Goal: Task Accomplishment & Management: Manage account settings

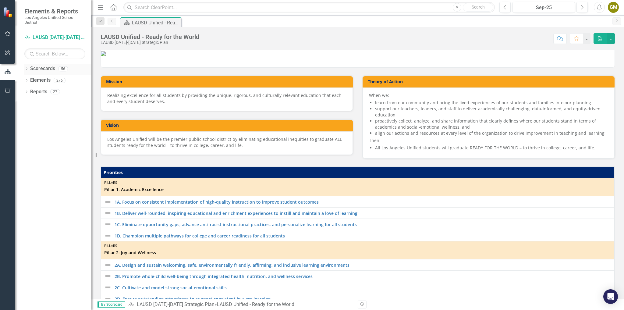
click at [26, 66] on div "Dropdown Scorecards 56" at bounding box center [57, 70] width 67 height 12
click at [28, 69] on icon "Dropdown" at bounding box center [26, 69] width 4 height 3
click at [32, 80] on div "Dropdown" at bounding box center [30, 80] width 6 height 5
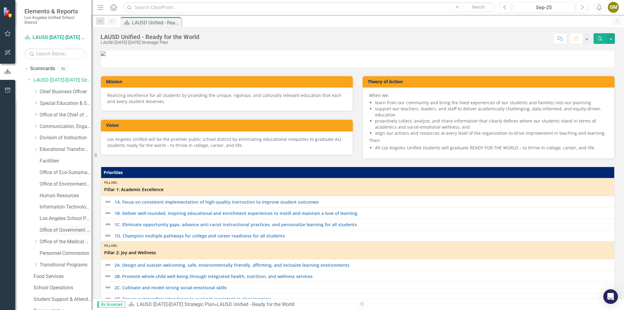
click at [57, 232] on link "Office of Government Relations" at bounding box center [66, 230] width 52 height 7
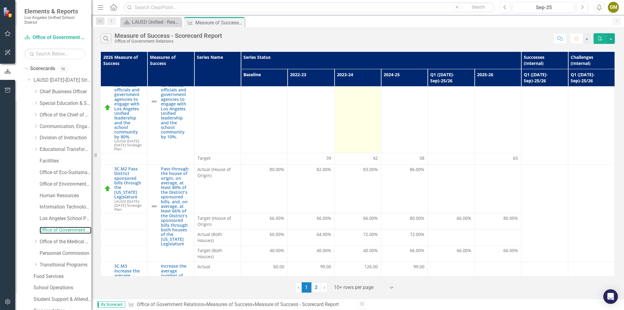
scroll to position [49, 0]
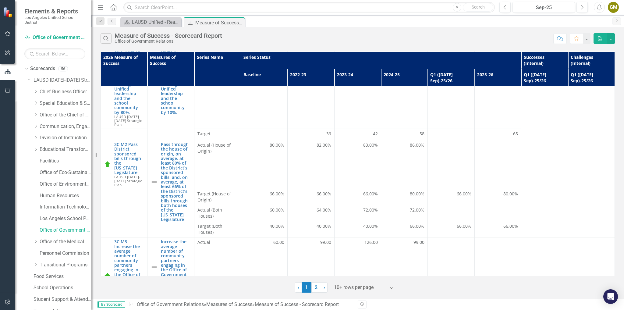
click at [390, 74] on th "2024-25" at bounding box center [404, 77] width 47 height 17
click at [390, 74] on th "2024-25 Sort Ascending" at bounding box center [404, 77] width 47 height 17
click at [418, 74] on th "2024-25 Sort Descending" at bounding box center [404, 77] width 47 height 17
click at [399, 74] on th "2024-25" at bounding box center [404, 77] width 47 height 17
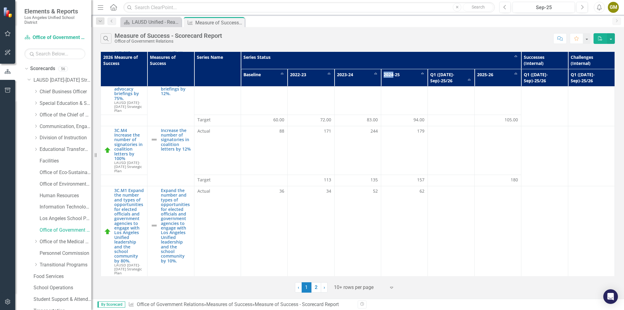
click at [399, 74] on th "2024-25 Sort Ascending" at bounding box center [404, 77] width 47 height 17
click at [419, 73] on th "2024-25 Sort Descending" at bounding box center [404, 77] width 47 height 17
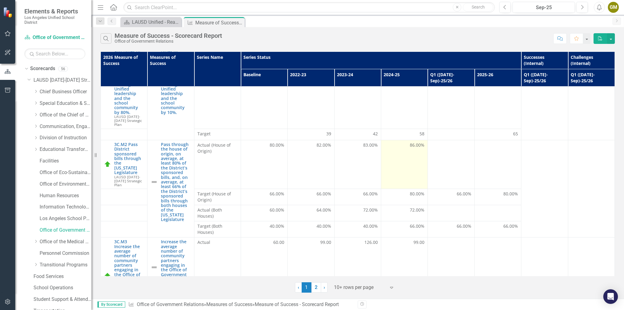
click at [412, 142] on span "86.00%" at bounding box center [417, 145] width 15 height 6
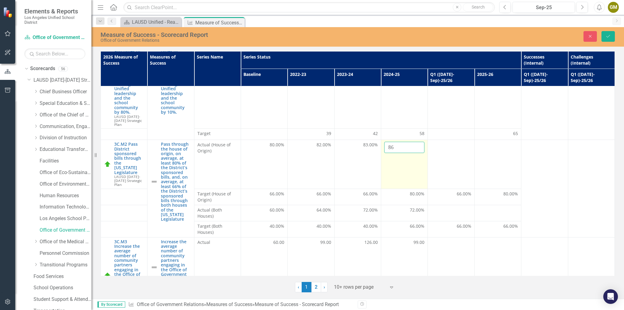
click at [400, 142] on input "86" at bounding box center [404, 147] width 40 height 11
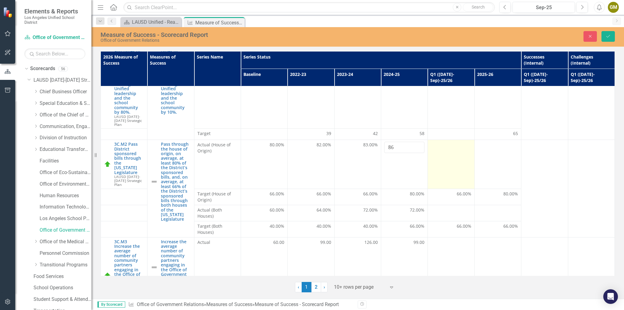
click at [454, 169] on td at bounding box center [451, 164] width 47 height 49
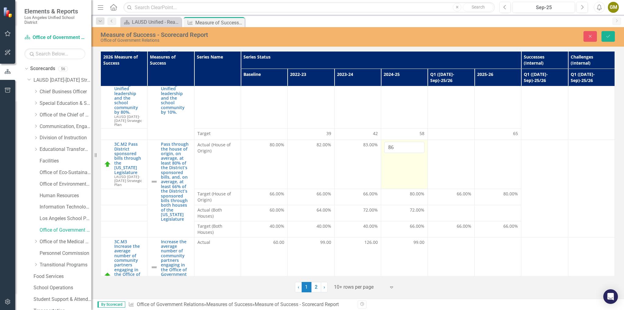
click at [404, 155] on td "86" at bounding box center [404, 164] width 47 height 49
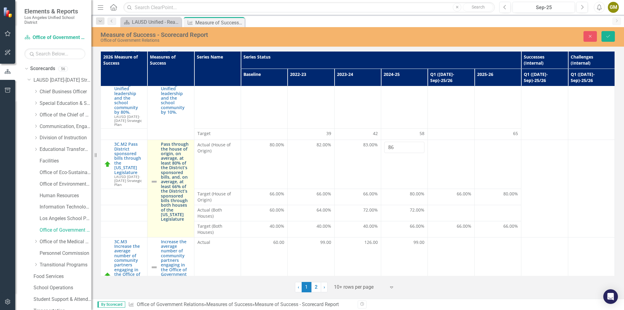
click at [168, 158] on link "Pass through the house of origin, on average, at least 80% of the District’s sp…" at bounding box center [176, 182] width 30 height 80
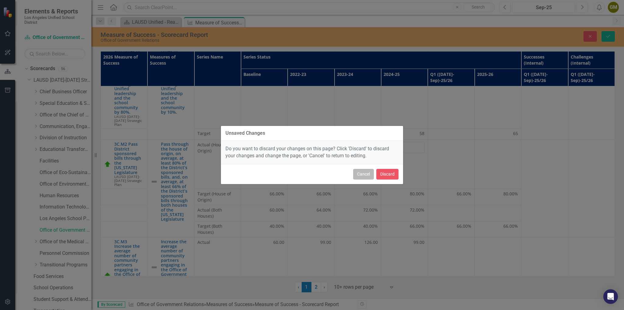
drag, startPoint x: 363, startPoint y: 175, endPoint x: 338, endPoint y: 173, distance: 25.6
click at [363, 175] on button "Cancel" at bounding box center [363, 174] width 21 height 11
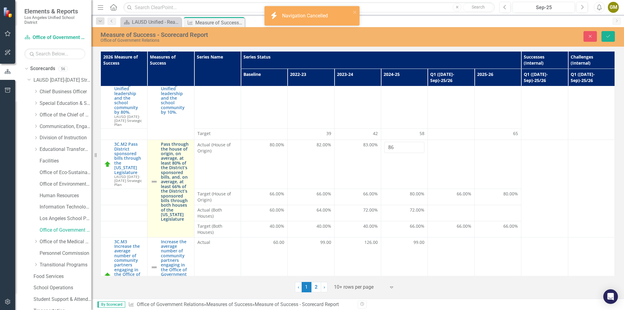
click at [175, 167] on link "Pass through the house of origin, on average, at least 80% of the District’s sp…" at bounding box center [176, 182] width 30 height 80
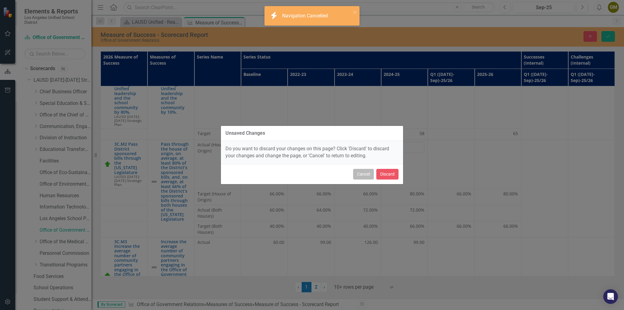
drag, startPoint x: 356, startPoint y: 175, endPoint x: 443, endPoint y: 142, distance: 92.8
click at [357, 174] on button "Cancel" at bounding box center [363, 174] width 21 height 11
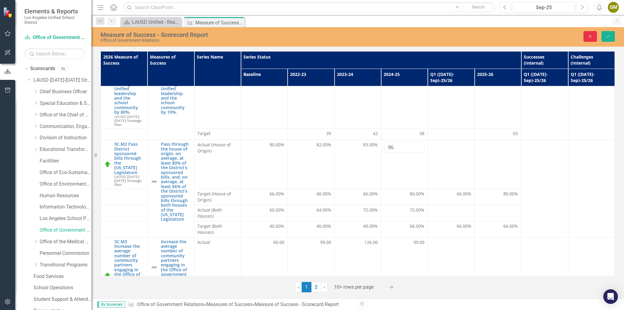
click at [586, 37] on button "Close" at bounding box center [589, 36] width 13 height 11
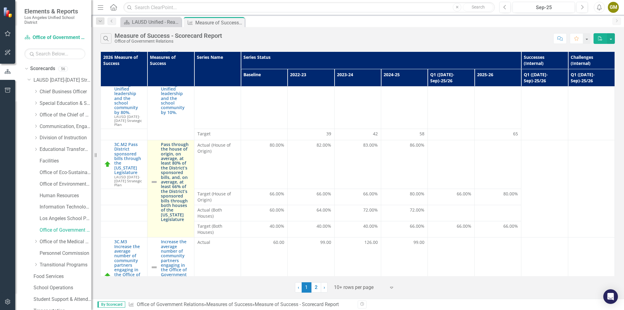
click at [173, 170] on link "Pass through the house of origin, on average, at least 80% of the District’s sp…" at bounding box center [176, 182] width 30 height 80
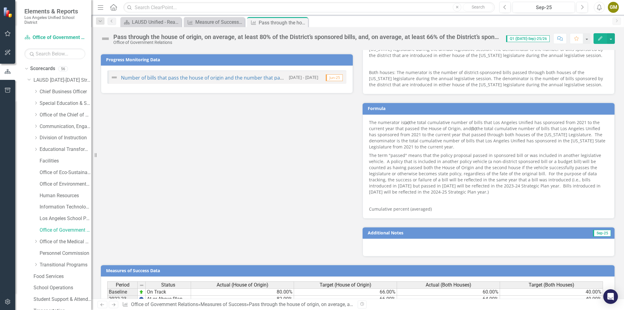
scroll to position [492, 0]
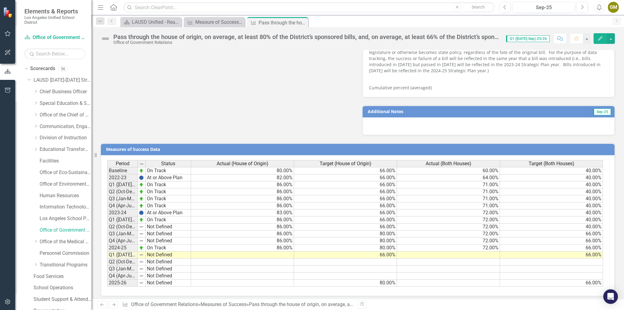
click at [119, 244] on td "2024-25" at bounding box center [122, 247] width 30 height 7
click at [381, 251] on td "66.00%" at bounding box center [345, 254] width 103 height 7
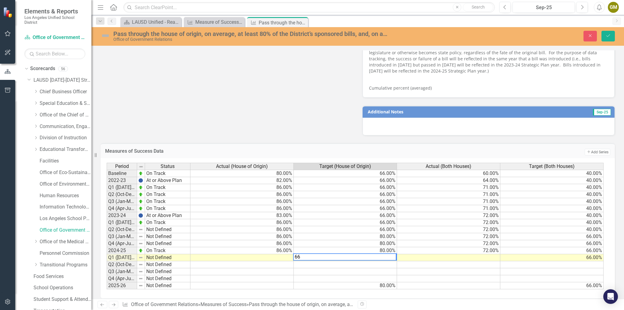
type textarea "6"
type textarea "80"
click at [609, 38] on button "Save" at bounding box center [607, 36] width 13 height 11
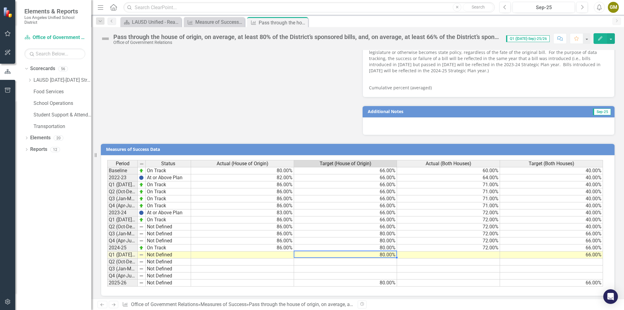
click at [381, 252] on td "80.00%" at bounding box center [345, 254] width 103 height 7
drag, startPoint x: 396, startPoint y: 253, endPoint x: 397, endPoint y: 271, distance: 17.7
click at [107, 271] on div "Period Status Actual (House of Origin) Target (House of Origin) Actual (Both Ho…" at bounding box center [107, 223] width 0 height 126
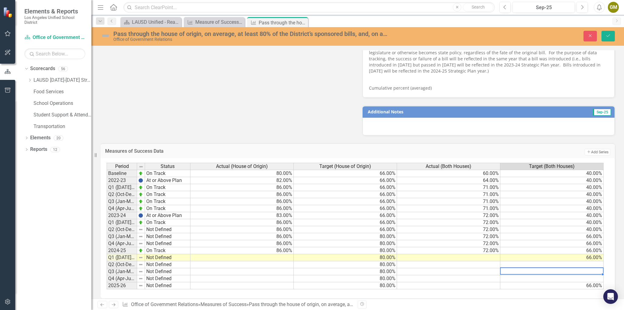
click at [548, 268] on td at bounding box center [551, 271] width 103 height 7
click at [596, 254] on td "66.00%" at bounding box center [551, 257] width 103 height 7
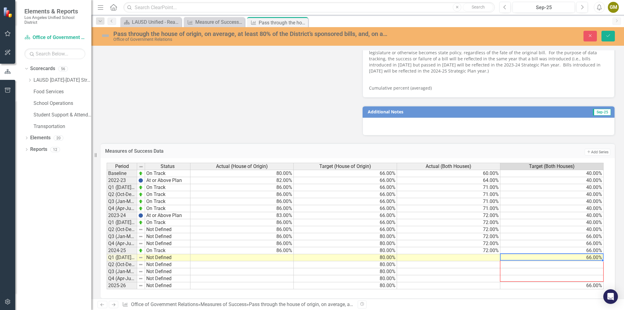
drag, startPoint x: 602, startPoint y: 256, endPoint x: 603, endPoint y: 278, distance: 22.0
click at [107, 289] on div at bounding box center [107, 289] width 0 height 0
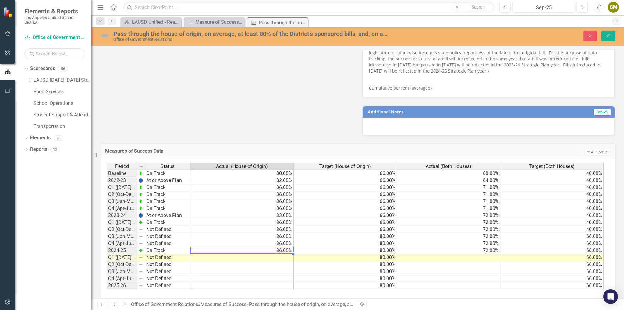
click at [280, 247] on td "86.00%" at bounding box center [241, 250] width 103 height 7
click at [281, 247] on td "86.00%" at bounding box center [241, 250] width 103 height 7
type textarea "80"
click at [264, 268] on td at bounding box center [241, 271] width 103 height 7
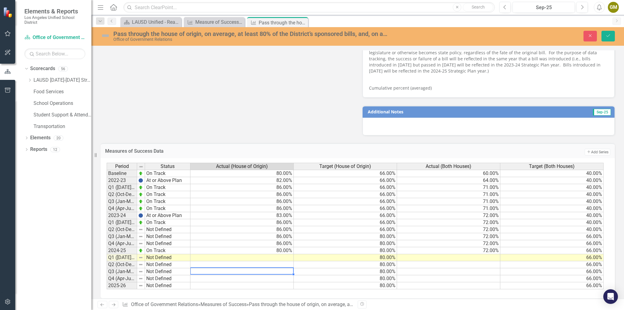
click at [282, 247] on td "80.00%" at bounding box center [241, 250] width 103 height 7
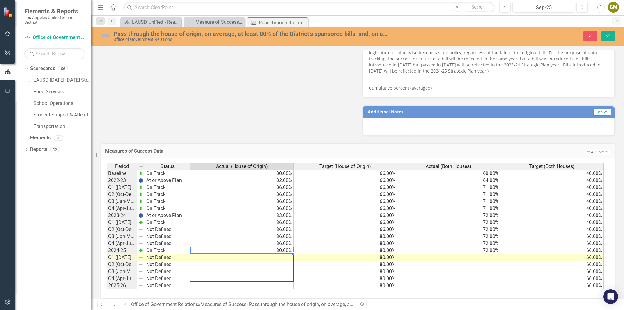
drag, startPoint x: 292, startPoint y: 249, endPoint x: 288, endPoint y: 275, distance: 25.9
click at [107, 275] on div "Period Status Actual (House of Origin) Target (House of Origin) Actual (Both Ho…" at bounding box center [107, 226] width 0 height 126
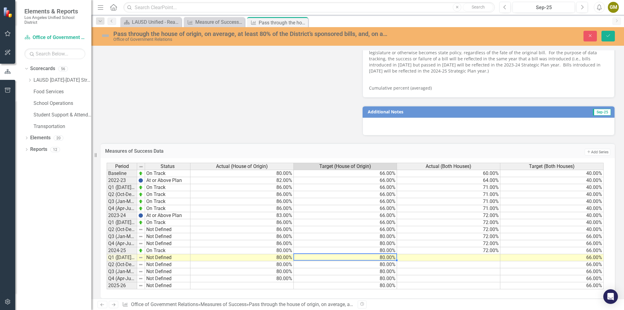
click at [335, 254] on td "80.00%" at bounding box center [345, 257] width 103 height 7
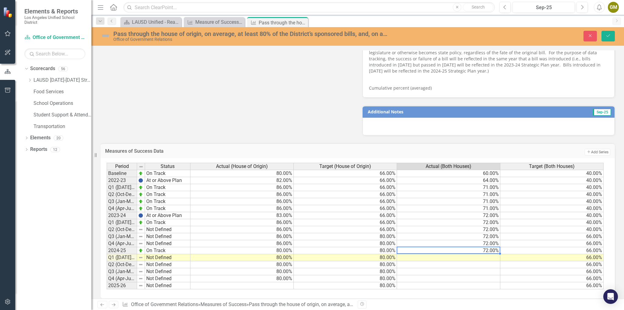
click at [482, 247] on td "72.00%" at bounding box center [448, 250] width 103 height 7
drag, startPoint x: 499, startPoint y: 250, endPoint x: 500, endPoint y: 274, distance: 23.5
click at [107, 289] on div at bounding box center [107, 289] width 0 height 0
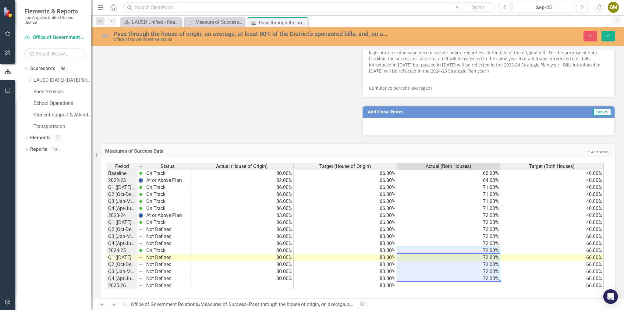
click at [341, 241] on td "80.00%" at bounding box center [345, 243] width 103 height 7
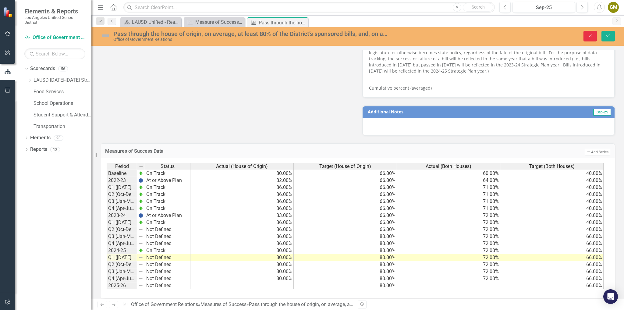
click at [587, 34] on icon "Close" at bounding box center [589, 36] width 5 height 4
type textarea "80"
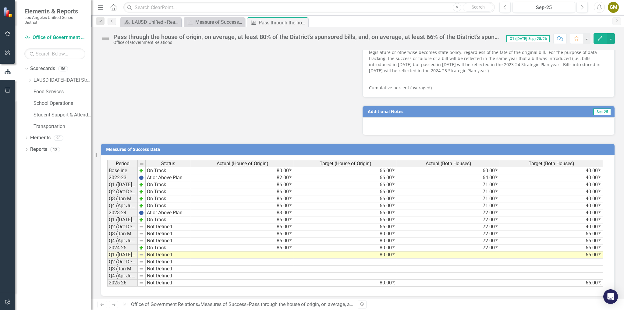
click at [285, 245] on td "86.00%" at bounding box center [242, 247] width 103 height 7
drag, startPoint x: 292, startPoint y: 247, endPoint x: 284, endPoint y: 244, distance: 9.1
click at [107, 244] on div "Period Status Actual (House of Origin) Target (House of Origin) Actual (Both Ho…" at bounding box center [107, 223] width 0 height 126
click at [355, 273] on td at bounding box center [345, 275] width 103 height 7
click at [486, 251] on td at bounding box center [448, 254] width 103 height 7
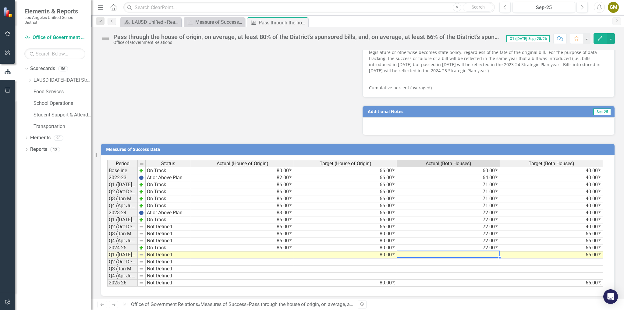
click at [486, 251] on td at bounding box center [448, 254] width 103 height 7
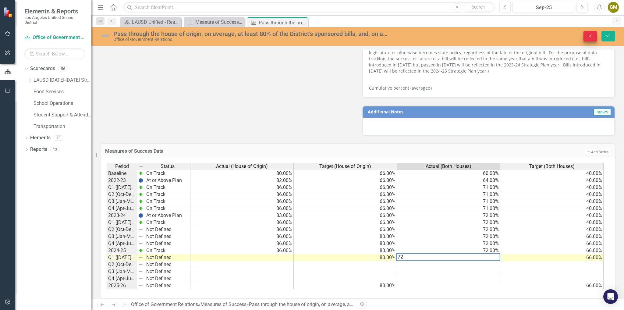
type textarea "72"
click at [589, 39] on button "Close" at bounding box center [589, 36] width 13 height 11
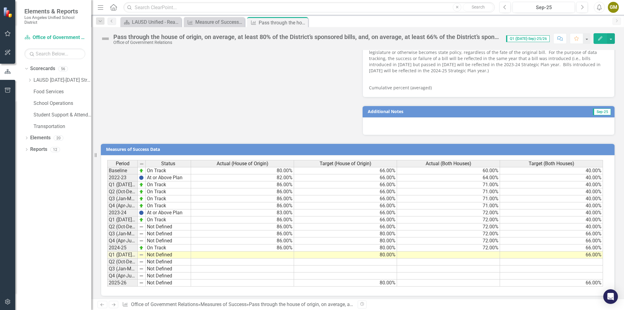
click at [384, 251] on td "80.00%" at bounding box center [345, 254] width 103 height 7
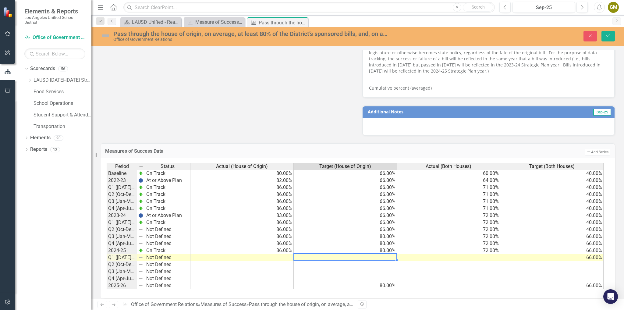
click at [573, 254] on td "66.00%" at bounding box center [551, 257] width 103 height 7
click at [370, 263] on td at bounding box center [345, 264] width 103 height 7
click at [107, 244] on div "Period Status Actual (House of Origin) Target (House of Origin) Actual (Both Ho…" at bounding box center [107, 226] width 0 height 126
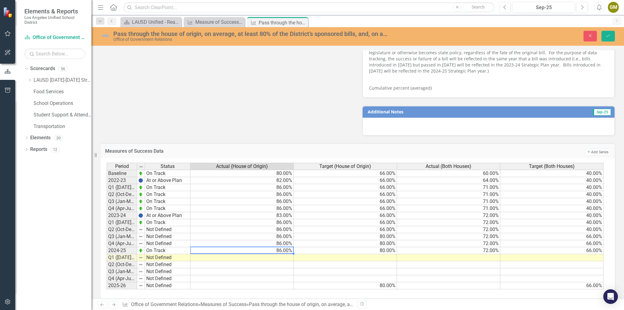
click at [280, 246] on div at bounding box center [241, 246] width 103 height 1
type textarea "80"
click at [350, 268] on td at bounding box center [345, 271] width 103 height 7
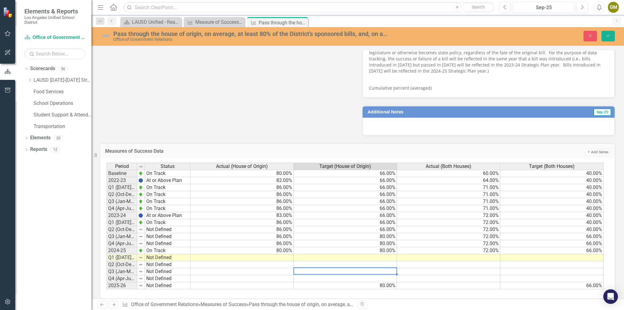
click at [281, 240] on td "86.00%" at bounding box center [241, 243] width 103 height 7
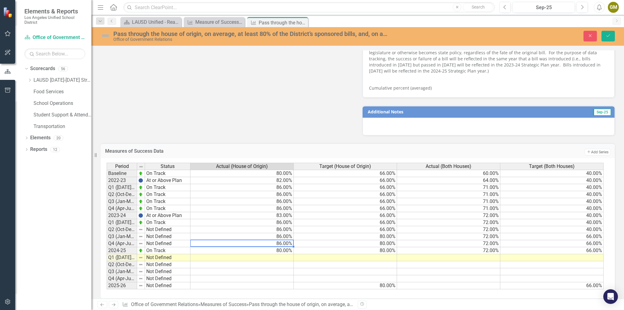
click at [279, 219] on td "86.00%" at bounding box center [241, 222] width 103 height 7
click at [116, 220] on td "Q1 ([DATE]-Sep)-24/25" at bounding box center [122, 222] width 30 height 7
click at [118, 219] on td "Q1 ([DATE]-Sep)-24/25" at bounding box center [122, 222] width 30 height 7
click at [127, 282] on td "2025-26" at bounding box center [122, 285] width 30 height 7
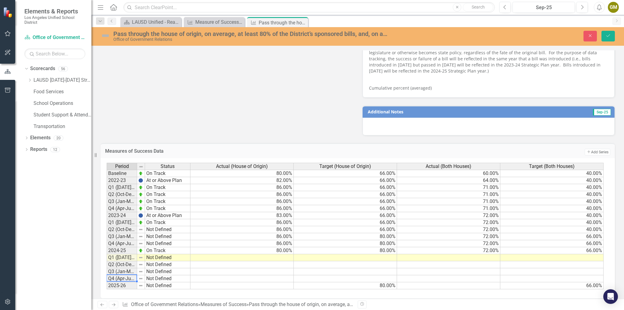
click at [128, 275] on td "Q4 (Apr-Jun)-25/26" at bounding box center [122, 278] width 30 height 7
click at [126, 268] on td "Q3 (Jan-Mar)-25/26" at bounding box center [122, 271] width 30 height 7
click at [116, 247] on td "2024-25" at bounding box center [122, 250] width 30 height 7
click at [485, 205] on td "71.00%" at bounding box center [448, 208] width 103 height 7
click at [484, 212] on td "72.00%" at bounding box center [448, 215] width 103 height 7
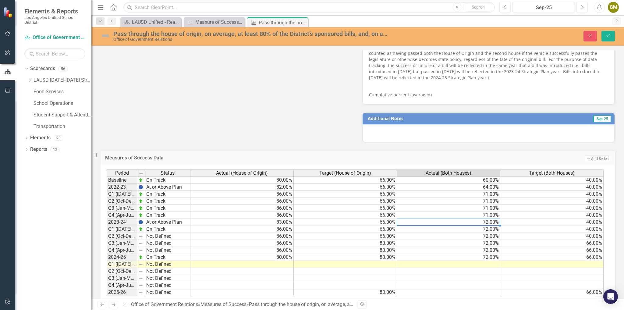
scroll to position [494, 0]
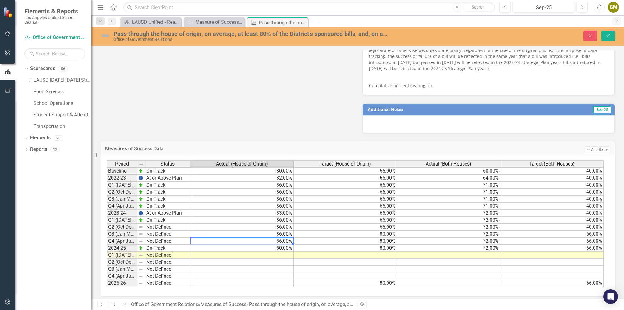
click at [279, 238] on td "86.00%" at bounding box center [241, 241] width 103 height 7
click at [281, 231] on td "86.00%" at bounding box center [241, 234] width 103 height 7
click at [278, 224] on td "86.00%" at bounding box center [241, 227] width 103 height 7
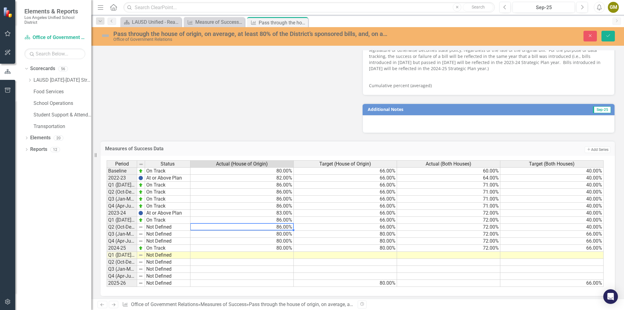
click at [278, 224] on td "86.00%" at bounding box center [241, 227] width 103 height 7
click at [271, 217] on td "86.00%" at bounding box center [241, 220] width 103 height 7
type textarea "80"
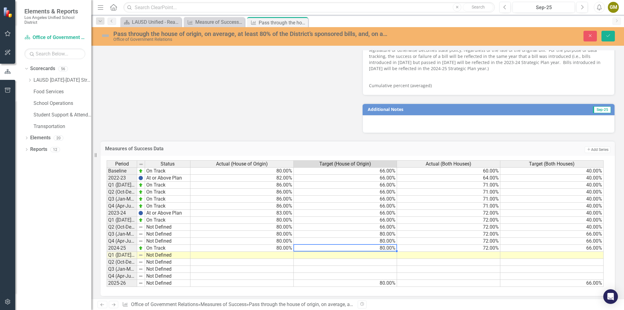
click at [310, 245] on td "80.00%" at bounding box center [345, 248] width 103 height 7
click at [606, 37] on icon "Save" at bounding box center [607, 36] width 5 height 4
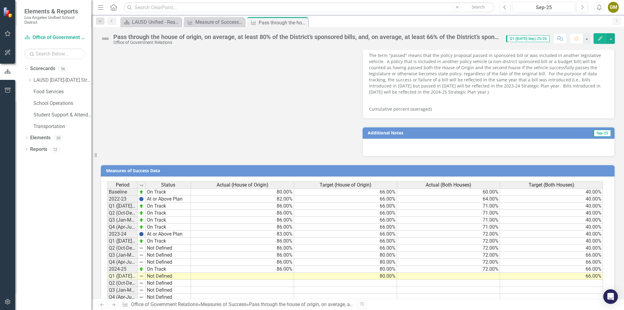
scroll to position [492, 0]
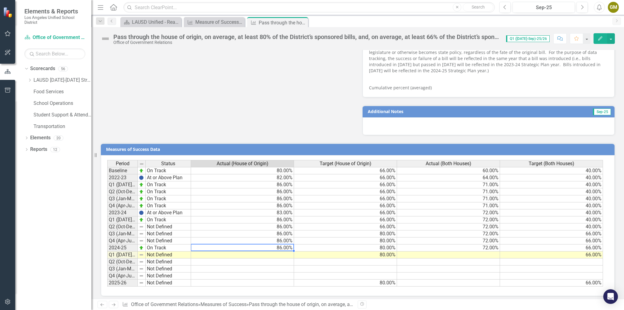
click at [273, 244] on td "86.00%" at bounding box center [242, 247] width 103 height 7
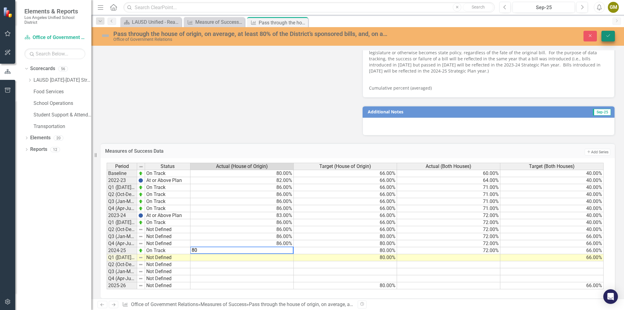
type textarea "80"
click at [606, 39] on button "Save" at bounding box center [607, 36] width 13 height 11
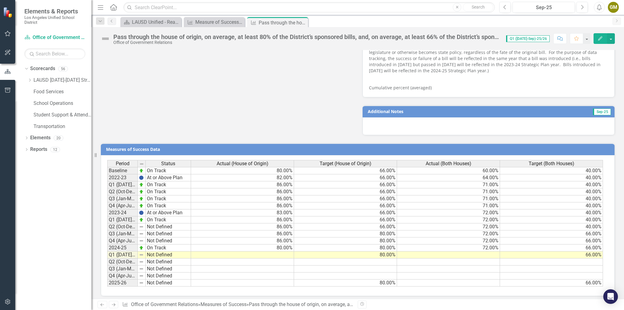
click at [282, 237] on td "86.00%" at bounding box center [242, 240] width 103 height 7
click at [282, 237] on td "80.00%" at bounding box center [242, 240] width 103 height 7
type textarea "80"
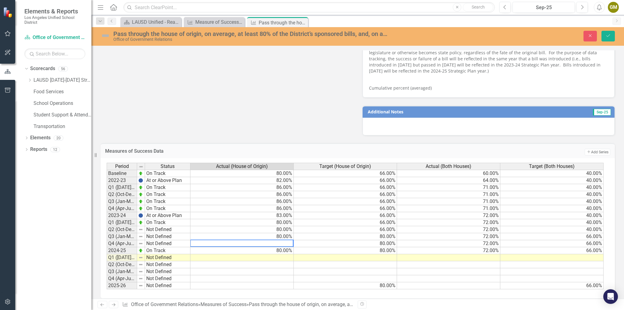
click at [338, 269] on td at bounding box center [345, 271] width 103 height 7
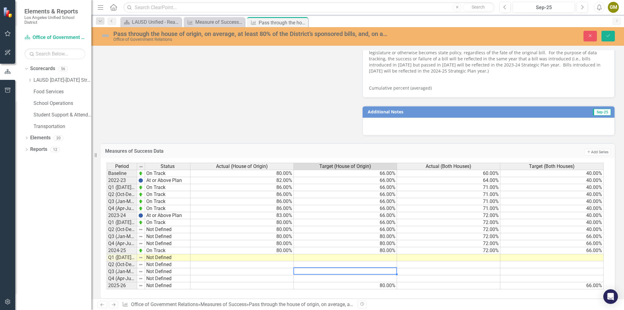
click at [117, 178] on td "2022-23" at bounding box center [122, 180] width 30 height 7
click at [117, 177] on td "2022-23" at bounding box center [122, 180] width 30 height 7
click at [115, 200] on td "Q3 (Jan-Mar)-23/24" at bounding box center [122, 201] width 30 height 7
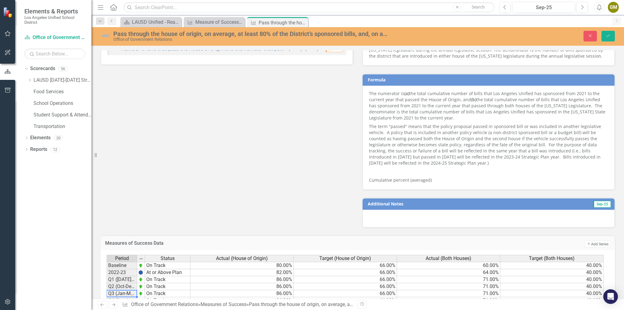
scroll to position [494, 0]
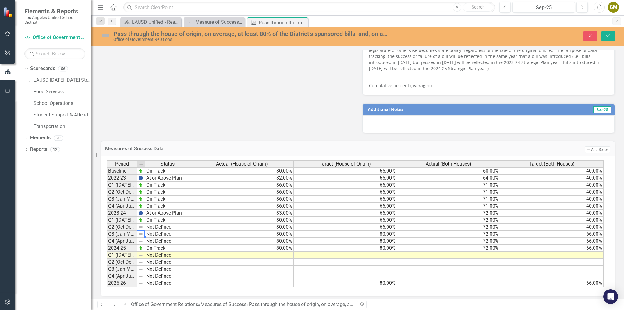
click at [138, 231] on td at bounding box center [141, 234] width 8 height 7
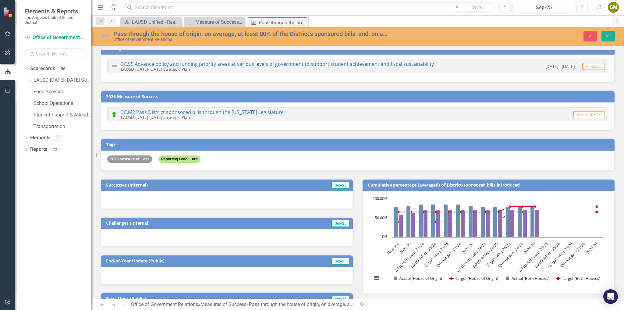
scroll to position [0, 0]
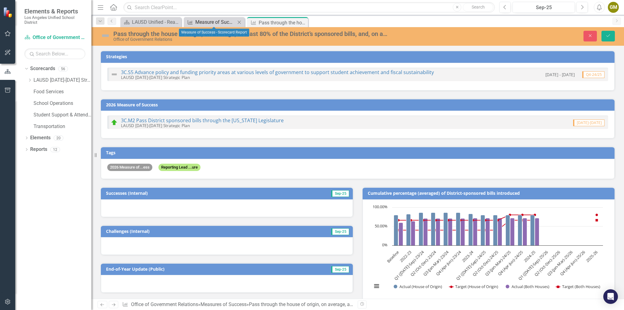
click at [223, 23] on div "Measure of Success - Scorecard Report" at bounding box center [215, 22] width 40 height 8
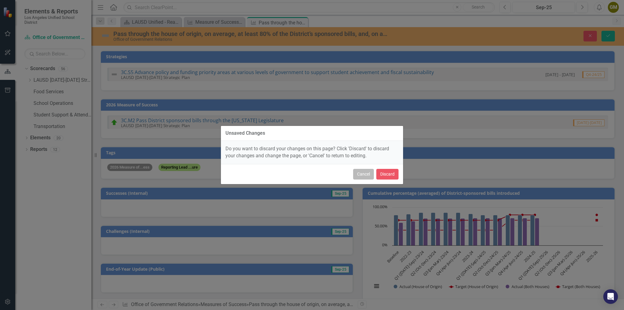
click at [359, 174] on button "Cancel" at bounding box center [363, 174] width 21 height 11
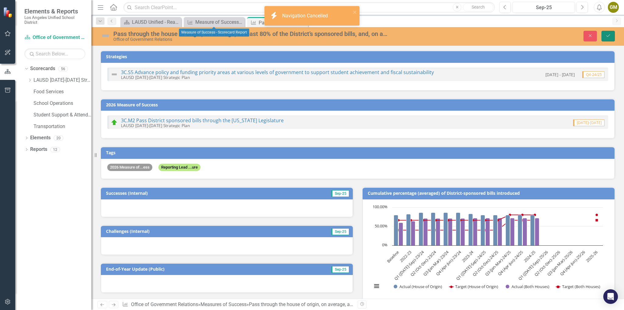
click at [614, 37] on button "Save" at bounding box center [607, 36] width 13 height 11
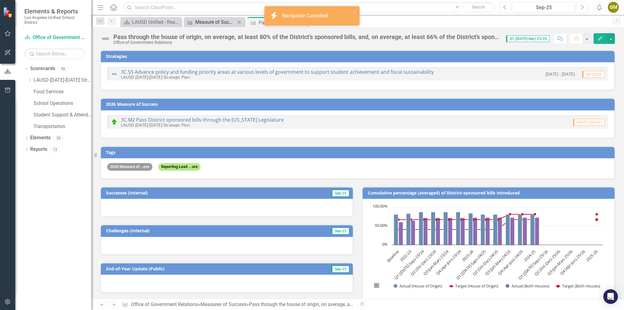
click at [218, 19] on div "Measure of Success - Scorecard Report" at bounding box center [215, 22] width 40 height 8
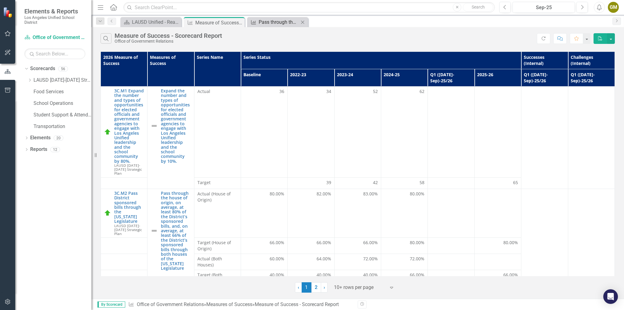
click at [253, 23] on icon "Measures of Success" at bounding box center [253, 22] width 6 height 5
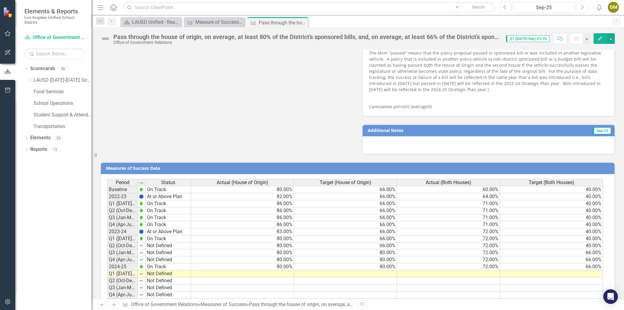
scroll to position [492, 0]
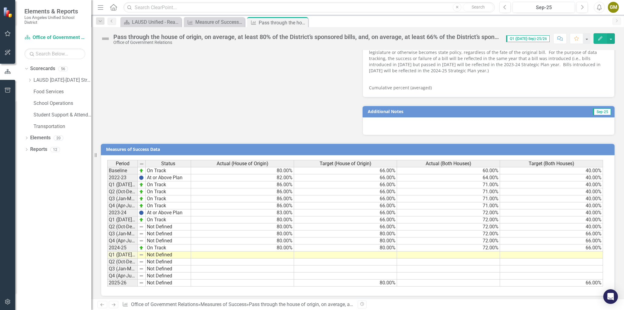
click at [278, 203] on td "86.00%" at bounding box center [242, 205] width 103 height 7
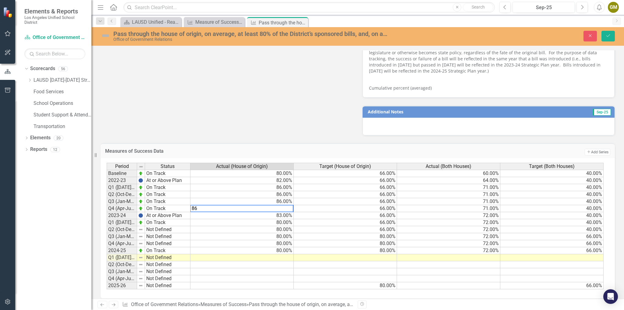
click at [283, 198] on td "86.00%" at bounding box center [241, 201] width 103 height 7
click at [278, 194] on td "86.00%" at bounding box center [241, 194] width 103 height 7
click at [278, 191] on td "86.00%" at bounding box center [241, 194] width 103 height 7
click at [278, 184] on td "86.00%" at bounding box center [241, 187] width 103 height 7
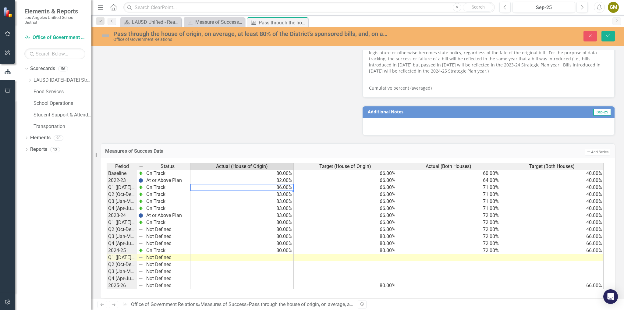
click at [278, 184] on td "86.00%" at bounding box center [241, 187] width 103 height 7
click at [107, 201] on div "Period Status Actual (House of Origin) Target (House of Origin) Actual (Both Ho…" at bounding box center [107, 226] width 0 height 126
type textarea "66"
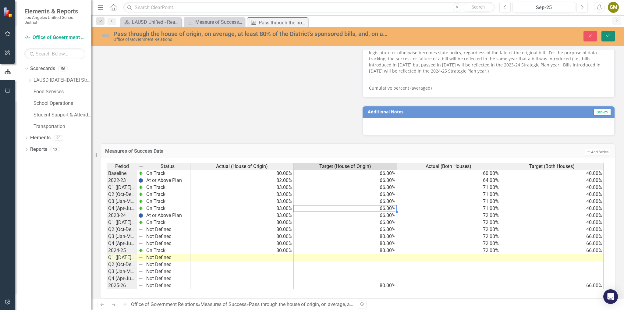
click at [608, 32] on button "Save" at bounding box center [607, 36] width 13 height 11
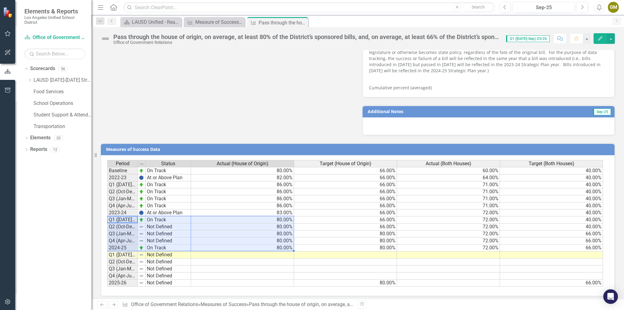
drag, startPoint x: 116, startPoint y: 216, endPoint x: 264, endPoint y: 244, distance: 151.3
click at [264, 244] on div "Period Status Actual (House of Origin) Target (House of Origin) Actual (Both Ho…" at bounding box center [355, 223] width 497 height 127
click at [268, 258] on td at bounding box center [242, 261] width 103 height 7
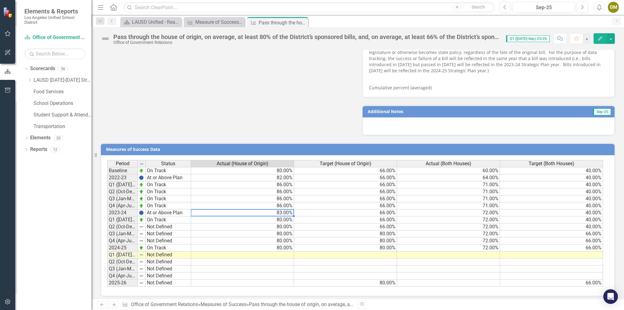
click at [282, 209] on td "83.00%" at bounding box center [242, 212] width 103 height 7
click at [274, 203] on td "86.00%" at bounding box center [242, 205] width 103 height 7
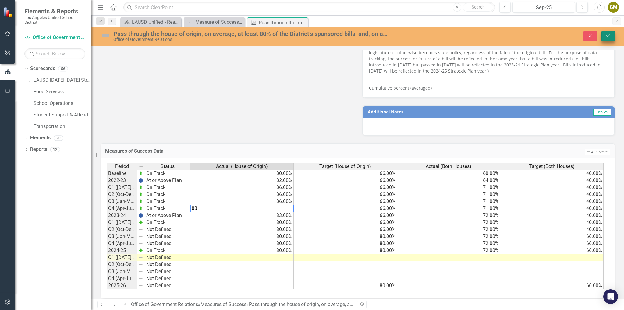
type textarea "83"
click at [609, 37] on icon "Save" at bounding box center [607, 36] width 5 height 4
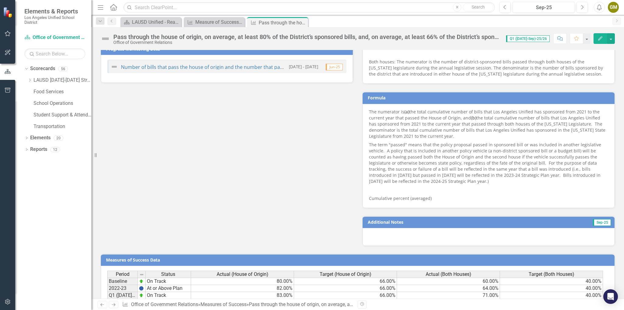
scroll to position [487, 0]
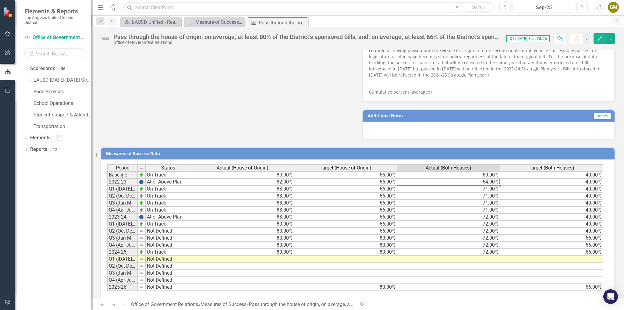
click at [478, 179] on td "64.00%" at bounding box center [448, 182] width 103 height 7
click at [482, 179] on td "64.00%" at bounding box center [448, 182] width 103 height 7
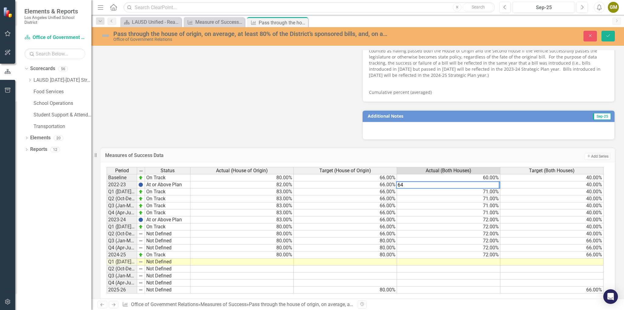
type textarea "6"
type textarea "73"
click at [607, 33] on button "Save" at bounding box center [607, 36] width 13 height 11
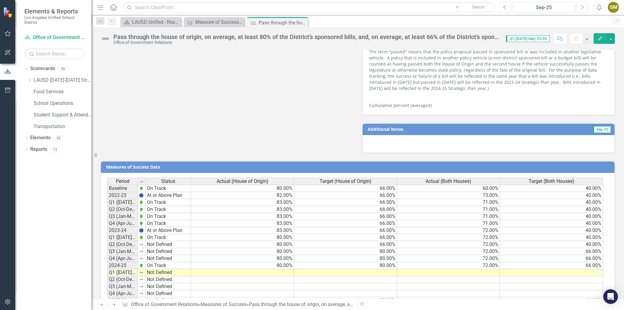
scroll to position [492, 0]
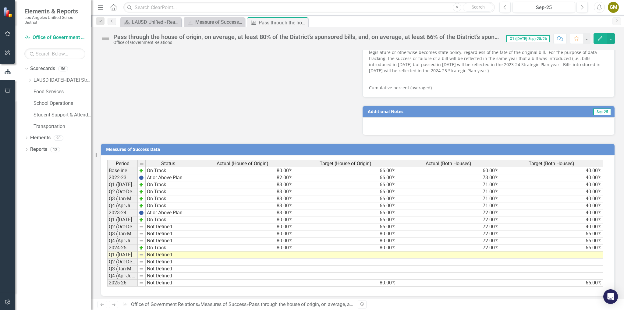
click at [486, 174] on td "73.00%" at bounding box center [448, 177] width 103 height 7
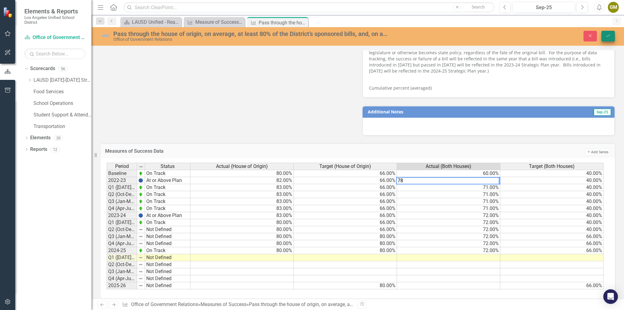
type textarea "78"
click at [609, 39] on button "Save" at bounding box center [607, 36] width 13 height 11
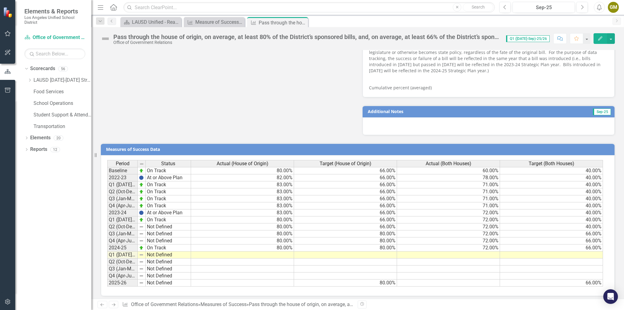
click at [485, 181] on td "71.00%" at bounding box center [448, 184] width 103 height 7
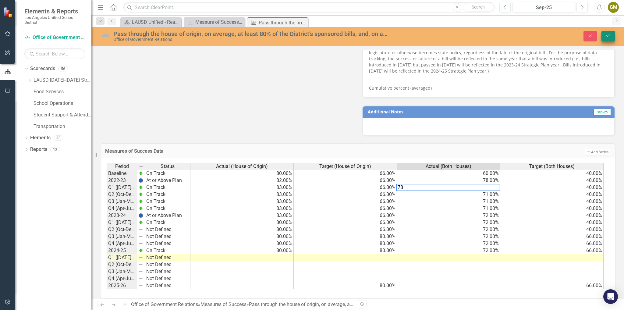
type textarea "78"
click at [609, 33] on button "Save" at bounding box center [607, 36] width 13 height 11
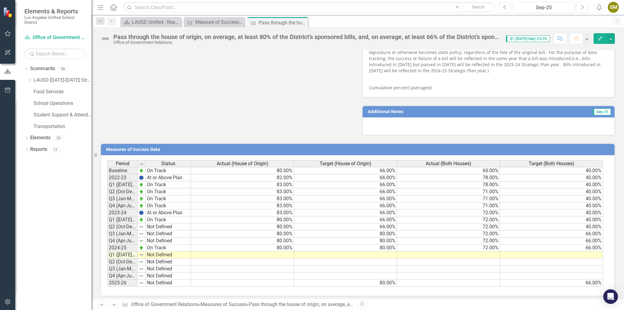
click at [483, 174] on td "78.00%" at bounding box center [448, 177] width 103 height 7
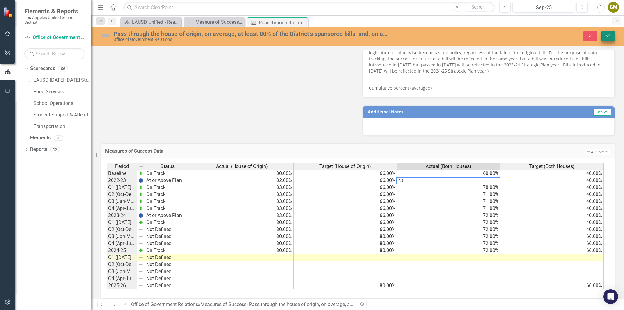
type textarea "73"
click at [610, 34] on icon "Save" at bounding box center [607, 36] width 5 height 4
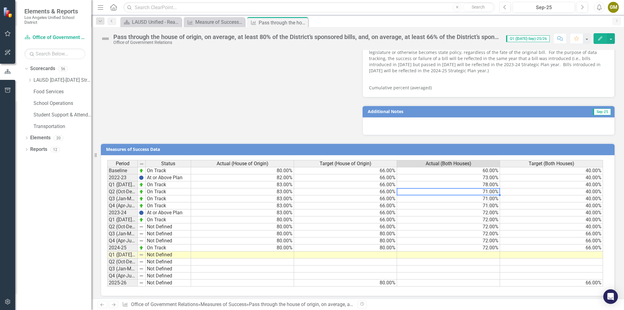
click at [484, 188] on td "71.00%" at bounding box center [448, 191] width 103 height 7
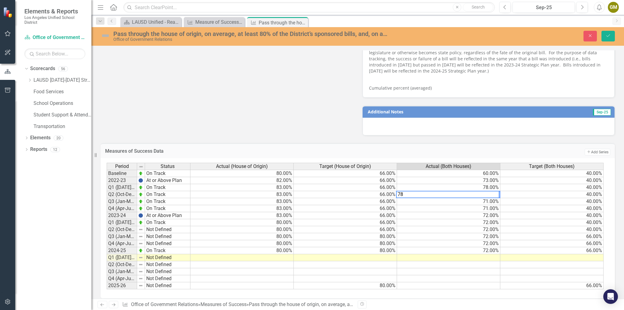
click at [486, 198] on td "71.00%" at bounding box center [448, 201] width 103 height 7
click at [484, 205] on td "71.00%" at bounding box center [448, 208] width 103 height 7
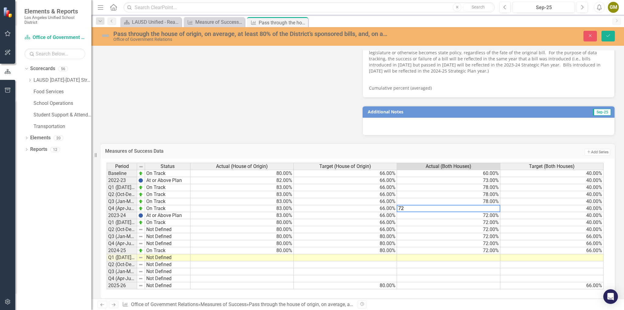
click at [454, 212] on td "72.00%" at bounding box center [448, 215] width 103 height 7
type textarea "78"
click at [107, 194] on div "Period Status Actual (House of Origin) Target (House of Origin) Actual (Both Ho…" at bounding box center [107, 226] width 0 height 126
click at [608, 35] on icon "Save" at bounding box center [607, 36] width 5 height 4
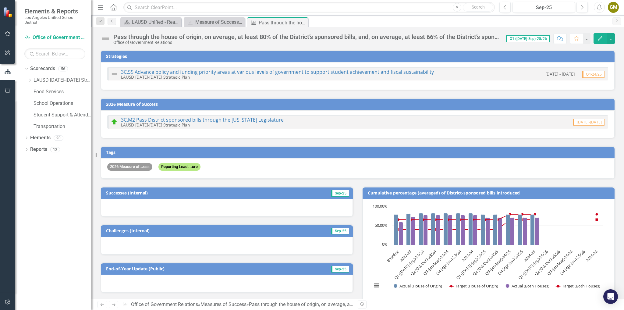
scroll to position [492, 0]
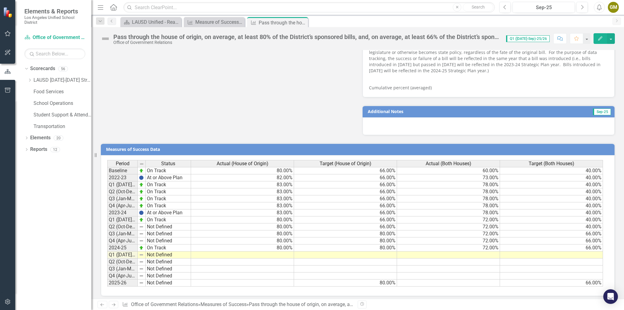
click at [490, 216] on td "72.00%" at bounding box center [448, 219] width 103 height 7
click at [274, 251] on td at bounding box center [242, 254] width 103 height 7
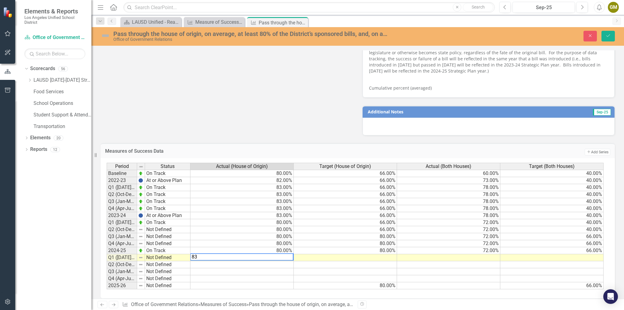
type textarea "83"
click at [360, 254] on td at bounding box center [345, 257] width 103 height 7
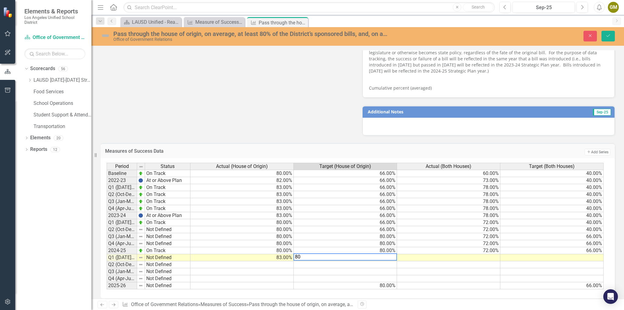
type textarea "80"
click at [477, 254] on td at bounding box center [448, 257] width 103 height 7
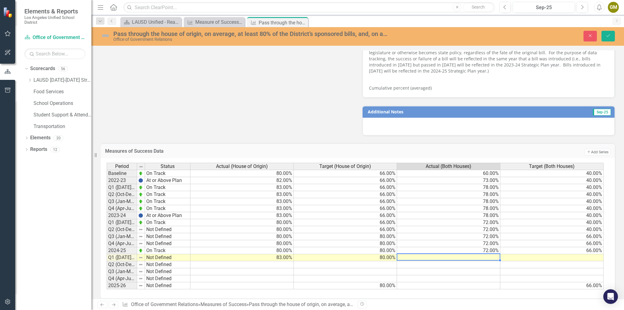
click at [477, 254] on td at bounding box center [448, 257] width 103 height 7
type textarea "76"
click at [543, 254] on td at bounding box center [551, 257] width 103 height 7
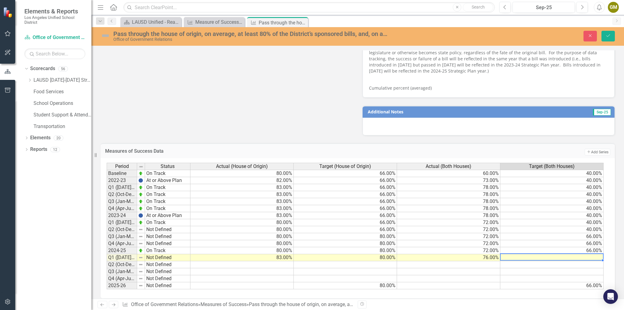
click at [543, 254] on td at bounding box center [551, 257] width 103 height 7
type textarea "66"
drag, startPoint x: 527, startPoint y: 268, endPoint x: 560, endPoint y: 198, distance: 76.9
click at [527, 268] on td at bounding box center [551, 271] width 103 height 7
drag, startPoint x: 610, startPoint y: 34, endPoint x: 473, endPoint y: 133, distance: 169.8
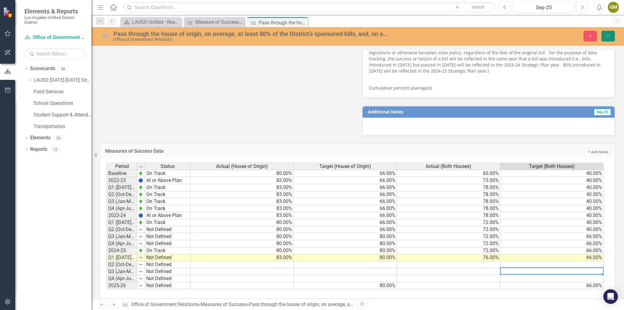
click at [610, 34] on icon "Save" at bounding box center [607, 36] width 5 height 4
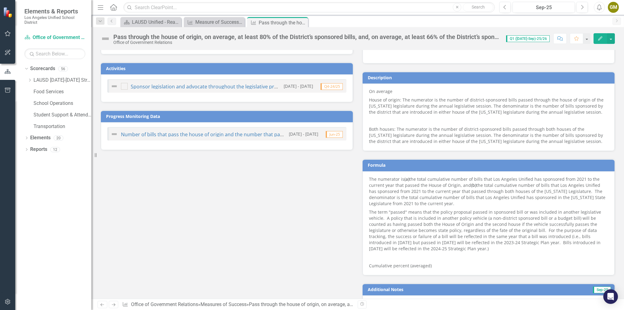
scroll to position [463, 0]
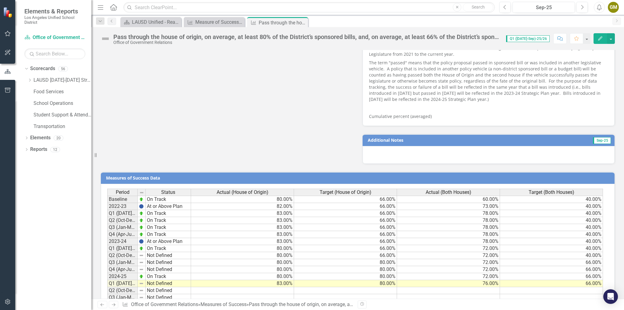
click at [581, 196] on td "40.00%" at bounding box center [551, 199] width 103 height 7
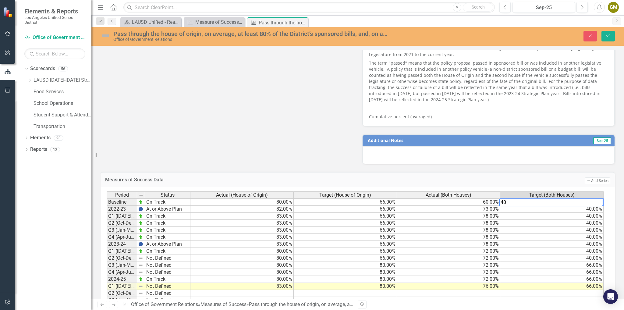
type textarea "4"
click at [474, 200] on td "60.00%" at bounding box center [448, 201] width 103 height 7
type textarea "6"
type textarea "80"
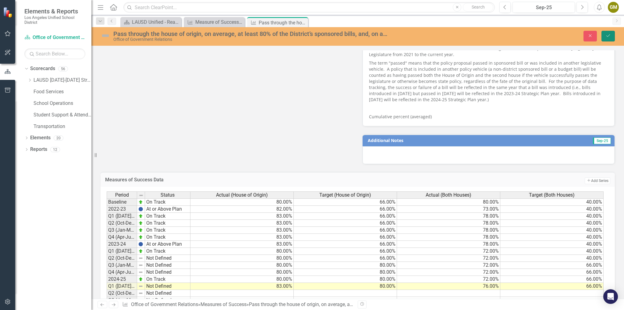
click at [606, 39] on button "Save" at bounding box center [607, 36] width 13 height 11
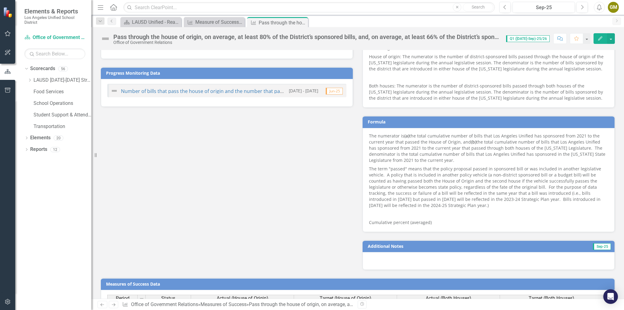
scroll to position [487, 0]
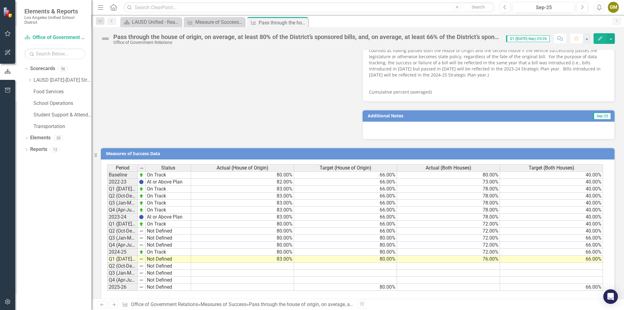
click at [385, 256] on td "80.00%" at bounding box center [345, 259] width 103 height 7
drag, startPoint x: 396, startPoint y: 259, endPoint x: 396, endPoint y: 280, distance: 20.7
click at [107, 280] on div "Period Status Actual (House of Origin) Target (House of Origin) Actual (Both Ho…" at bounding box center [107, 227] width 0 height 126
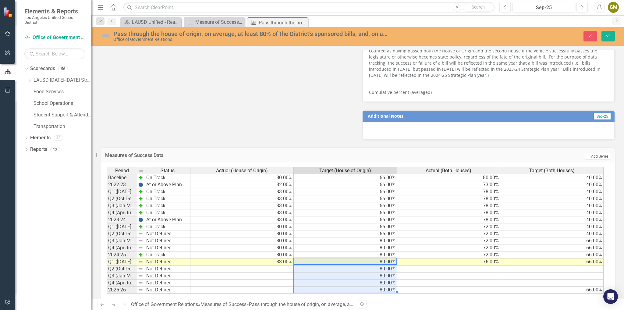
click at [589, 259] on td "66.00%" at bounding box center [551, 261] width 103 height 7
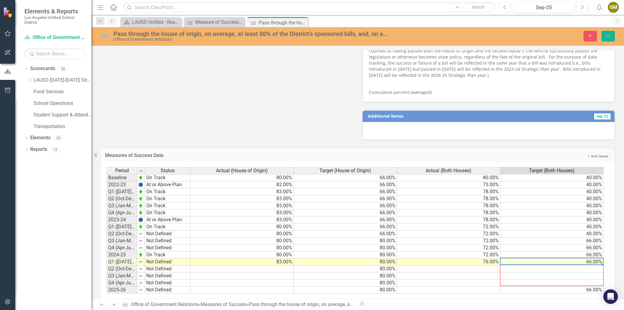
drag, startPoint x: 603, startPoint y: 262, endPoint x: 602, endPoint y: 281, distance: 18.6
click at [107, 281] on div "Period Status Actual (House of Origin) Target (House of Origin) Actual (Both Ho…" at bounding box center [107, 230] width 0 height 126
type textarea "66"
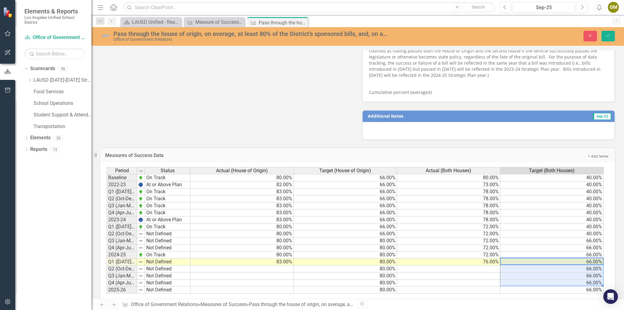
click at [429, 154] on h3 "Measures of Success Data" at bounding box center [280, 155] width 351 height 5
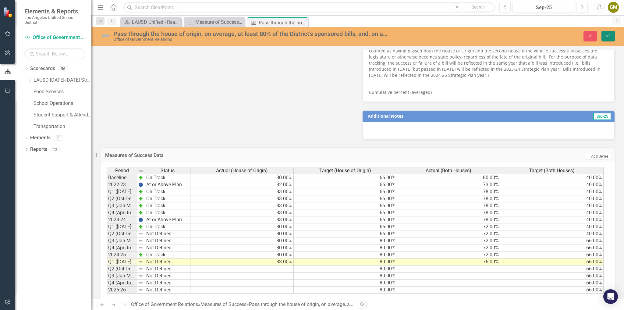
click at [607, 33] on button "Save" at bounding box center [607, 36] width 13 height 11
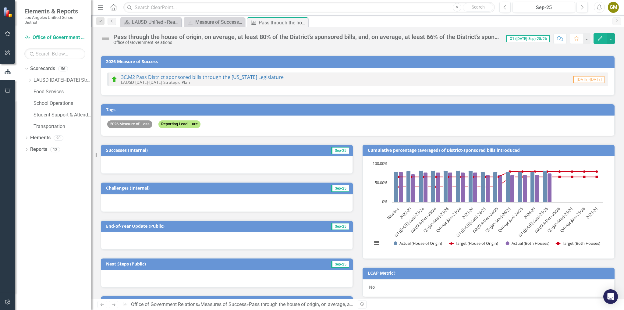
scroll to position [0, 0]
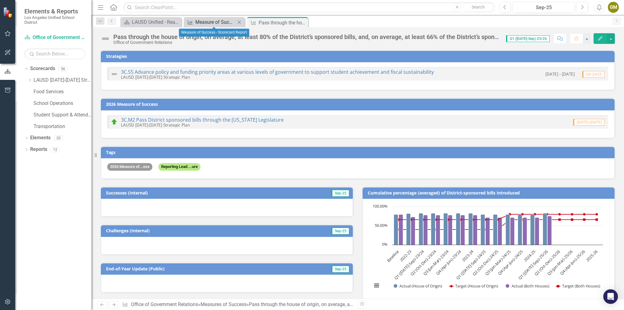
click at [204, 23] on div "Measure of Success - Scorecard Report" at bounding box center [215, 22] width 40 height 8
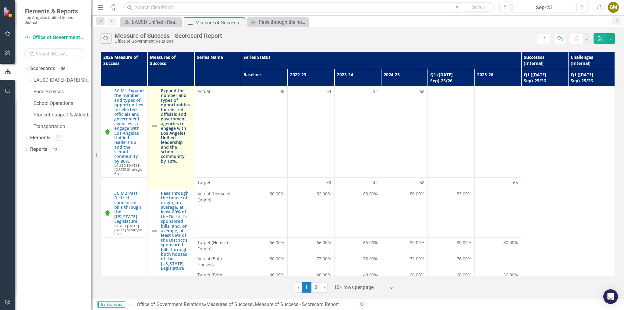
click at [165, 128] on link "Expand the number and types of opportunities for elected officials and governme…" at bounding box center [176, 125] width 30 height 75
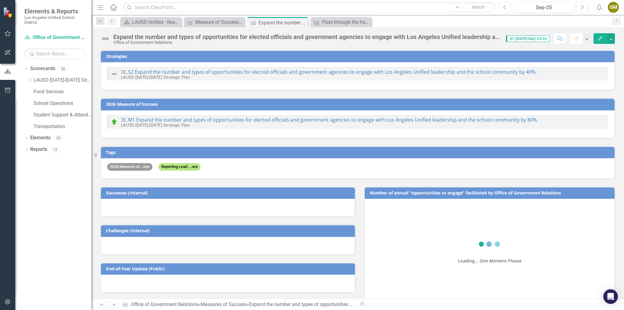
checkbox input "true"
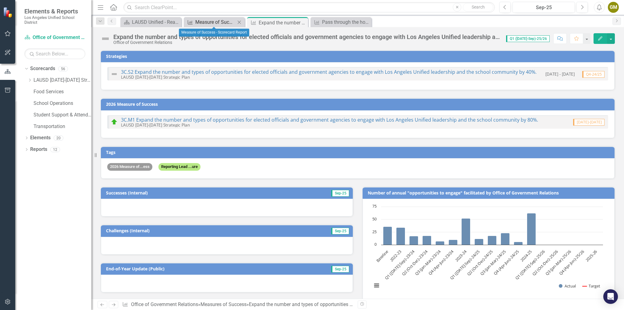
click at [202, 23] on div "Measure of Success - Scorecard Report" at bounding box center [215, 22] width 40 height 8
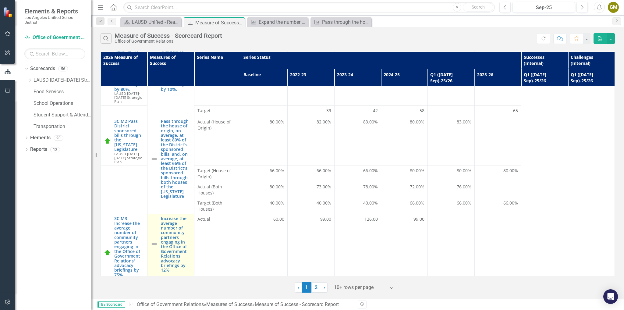
scroll to position [147, 0]
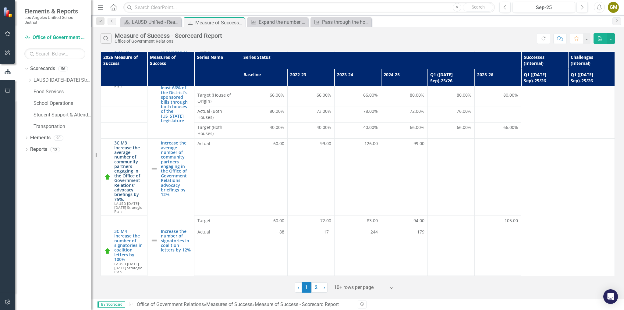
click at [116, 147] on link "3C.M3 Increase the average number of community partners engaging in the Office …" at bounding box center [129, 170] width 30 height 61
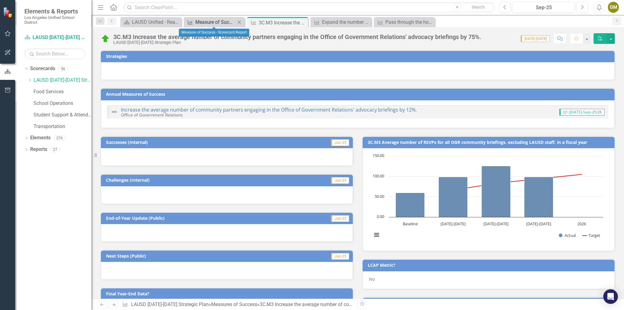
click at [202, 19] on div "Measure of Success - Scorecard Report" at bounding box center [215, 22] width 40 height 8
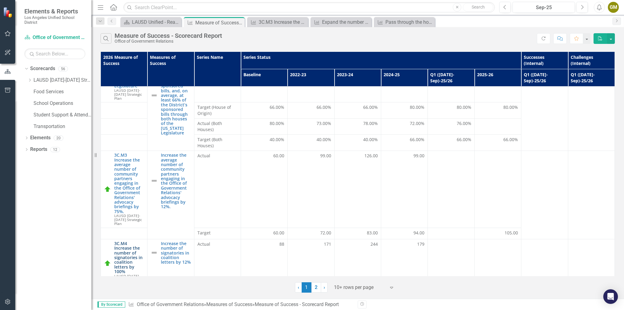
scroll to position [147, 0]
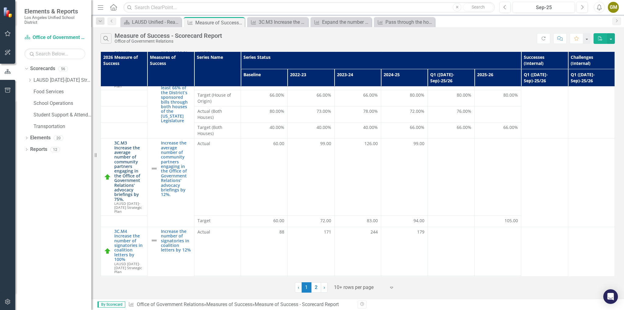
click at [126, 172] on link "3C.M3 Increase the average number of community partners engaging in the Office …" at bounding box center [129, 170] width 30 height 61
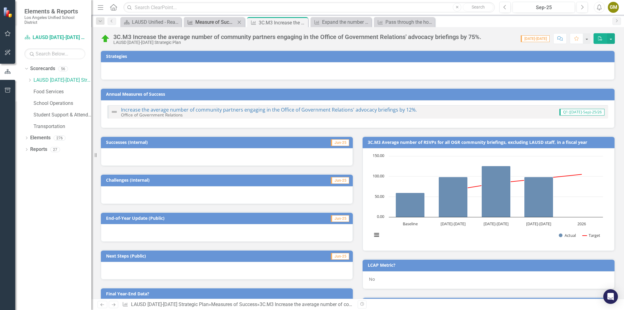
click at [209, 19] on div "Measure of Success - Scorecard Report" at bounding box center [215, 22] width 40 height 8
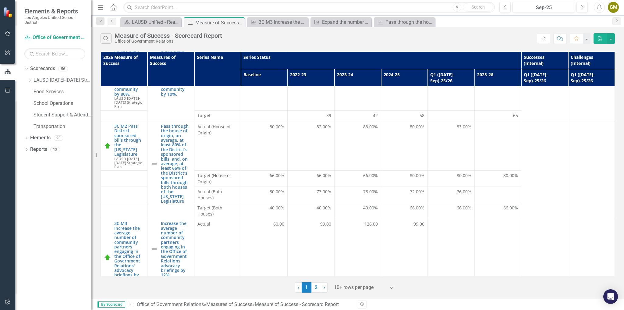
scroll to position [147, 0]
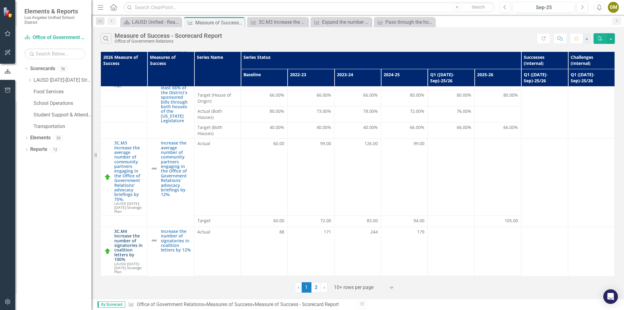
click at [126, 232] on link "3C.M4 Increase the number of signatories in coalition letters by 100%" at bounding box center [129, 245] width 30 height 33
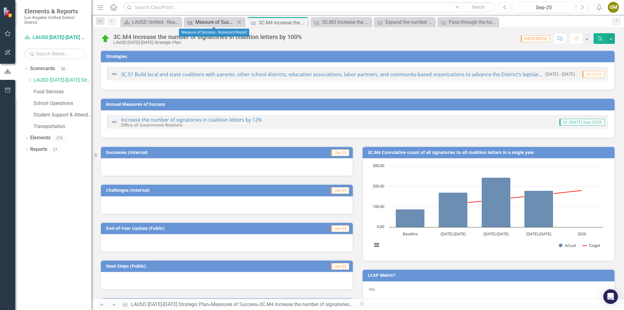
click at [224, 24] on div "Measure of Success - Scorecard Report" at bounding box center [215, 22] width 40 height 8
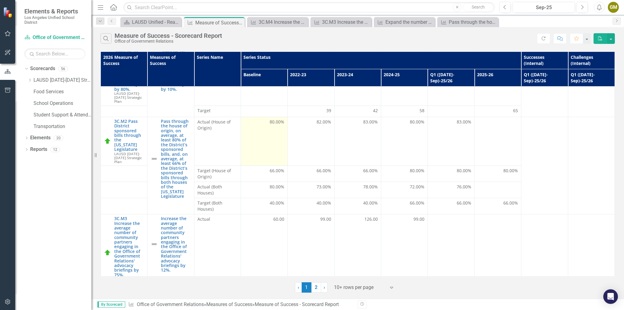
scroll to position [49, 0]
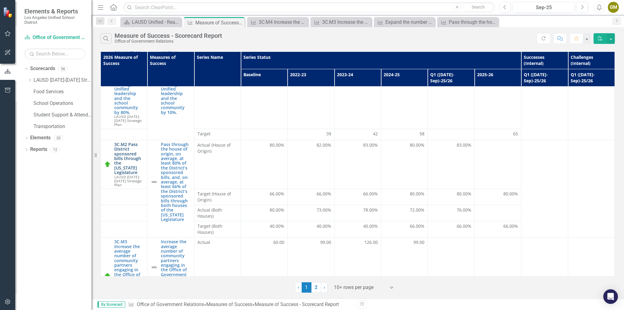
click at [128, 147] on link "3C.M2 Pass District sponsored bills through the [US_STATE] Legislature" at bounding box center [129, 158] width 30 height 33
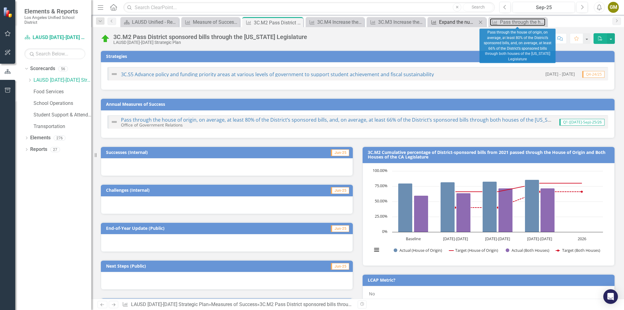
drag, startPoint x: 528, startPoint y: 21, endPoint x: 454, endPoint y: 24, distance: 73.2
click at [454, 24] on div "Scorecard LAUSD Unified - Ready for the World Close Measures of Success Measure…" at bounding box center [364, 22] width 490 height 10
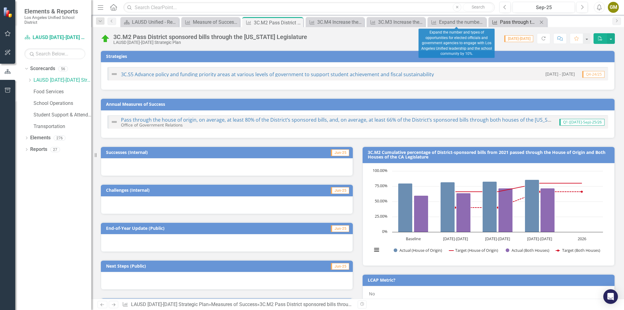
click at [510, 22] on div "Pass through the house of origin, on average, at least 80% of the District’s sp…" at bounding box center [519, 22] width 38 height 8
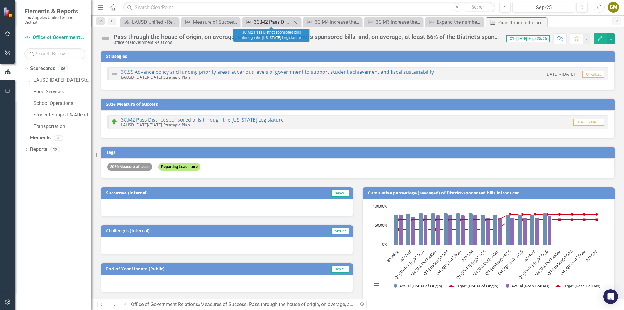
click at [267, 18] on div "3C.M2 Pass District sponsored bills through the [US_STATE] Legislature" at bounding box center [273, 22] width 38 height 8
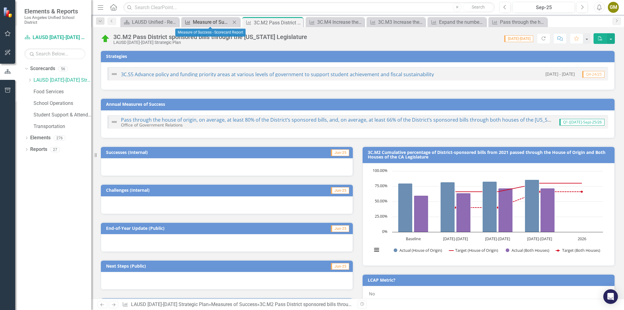
click at [203, 24] on div "Measure of Success - Scorecard Report" at bounding box center [212, 22] width 38 height 8
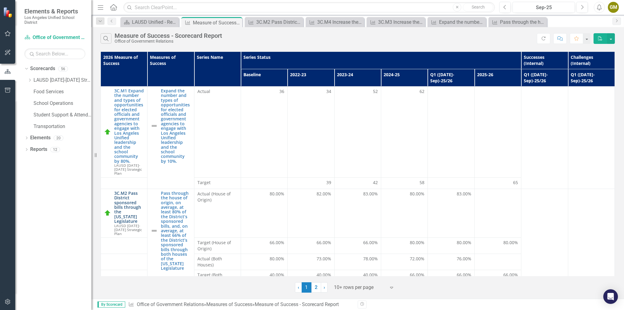
click at [123, 193] on link "3C.M2 Pass District sponsored bills through the [US_STATE] Legislature" at bounding box center [129, 207] width 30 height 33
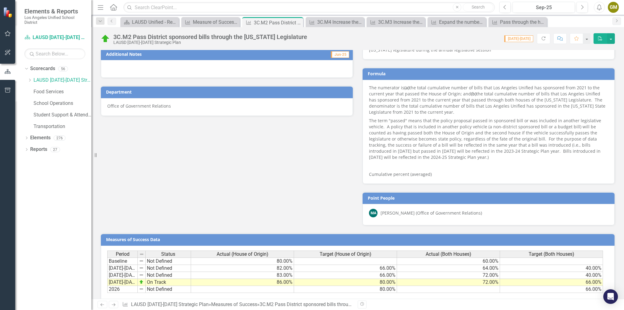
scroll to position [313, 0]
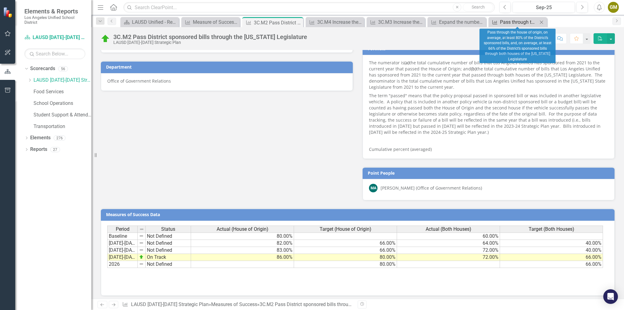
click at [502, 25] on div "Pass through the house of origin, on average, at least 80% of the District’s sp…" at bounding box center [519, 22] width 38 height 8
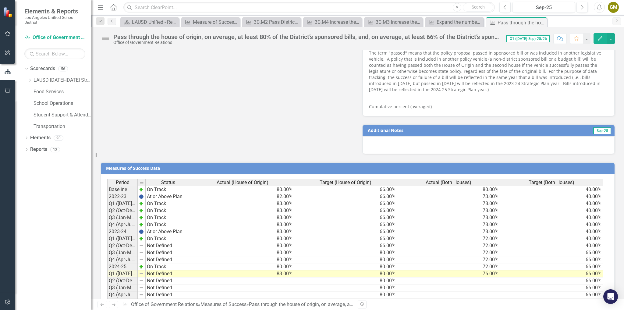
scroll to position [492, 0]
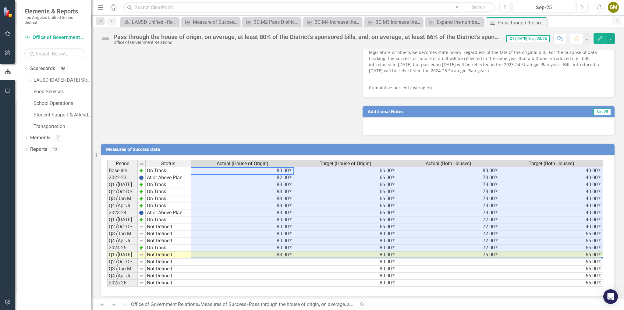
drag, startPoint x: 250, startPoint y: 166, endPoint x: 582, endPoint y: 251, distance: 342.8
click at [582, 251] on tbody "Baseline On Track 80.00% 66.00% 80.00% 40.00% 2022-23 At or Above Plan 82.00% 6…" at bounding box center [355, 226] width 496 height 119
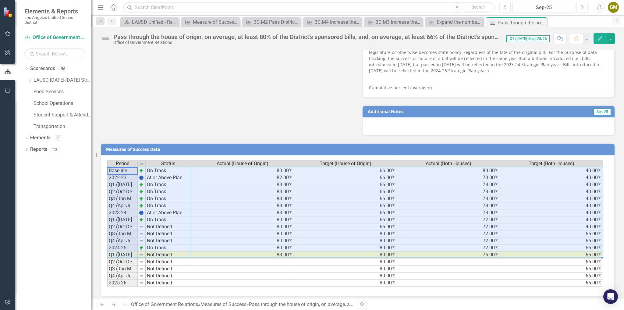
drag, startPoint x: 111, startPoint y: 168, endPoint x: 564, endPoint y: 250, distance: 460.2
click at [564, 250] on div "Period Status Actual (House of Origin) Target (House of Origin) Actual (Both Ho…" at bounding box center [355, 223] width 497 height 127
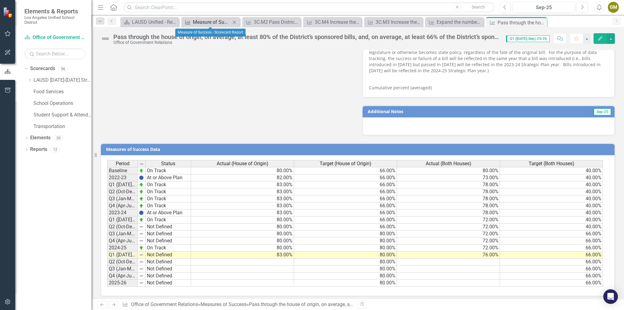
click at [217, 22] on div "Measure of Success - Scorecard Report" at bounding box center [212, 22] width 38 height 8
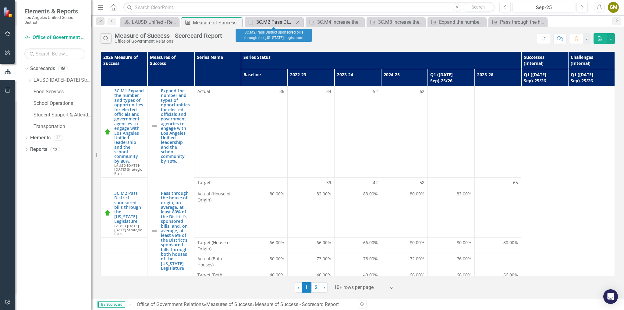
click at [274, 23] on div "3C.M2 Pass District sponsored bills through the [US_STATE] Legislature" at bounding box center [275, 22] width 38 height 8
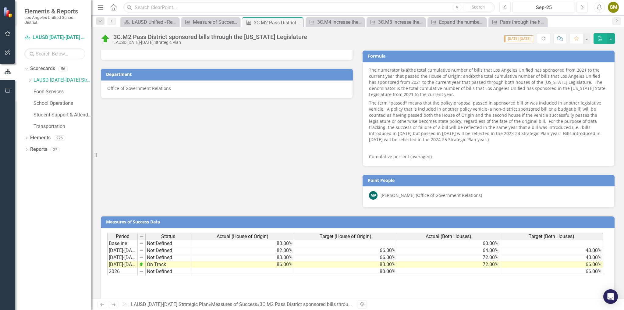
scroll to position [313, 0]
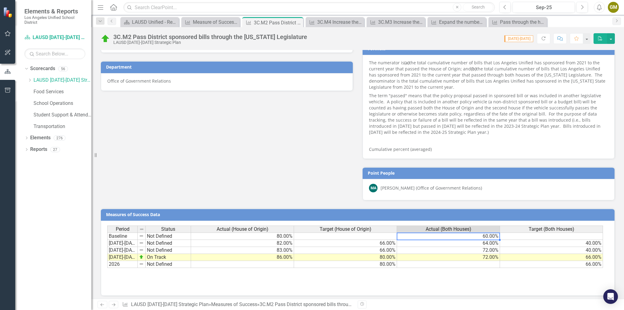
click at [491, 233] on td "60.00%" at bounding box center [448, 235] width 103 height 7
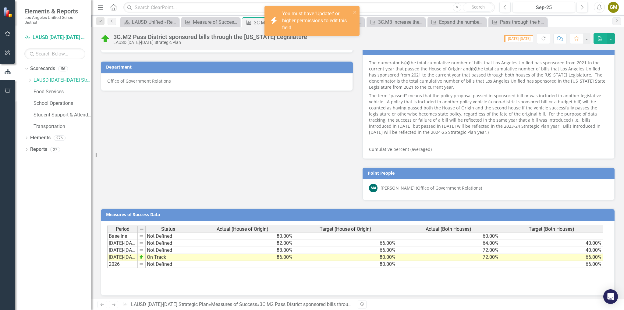
click at [270, 148] on div "Successes (Internal) Jun-25 Challenges (Internal) Jun-25 End-of-Year Update (Pu…" at bounding box center [357, 13] width 523 height 375
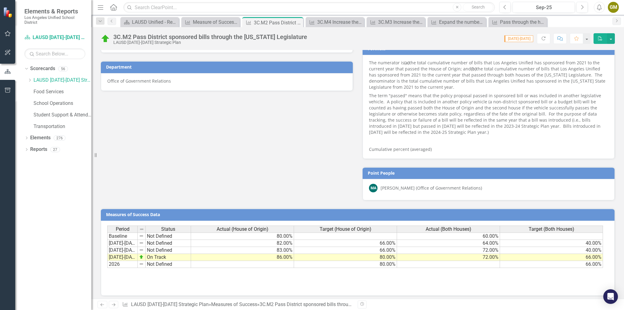
click at [308, 104] on div "Successes (Internal) Jun-25 Challenges (Internal) Jun-25 End-of-Year Update (Pu…" at bounding box center [357, 13] width 523 height 375
click at [428, 180] on div "MA Martha Alvarez (Office of Government Relations)" at bounding box center [489, 189] width 252 height 21
click at [268, 140] on div "Successes (Internal) Jun-25 Challenges (Internal) Jun-25 End-of-Year Update (Pu…" at bounding box center [357, 13] width 523 height 375
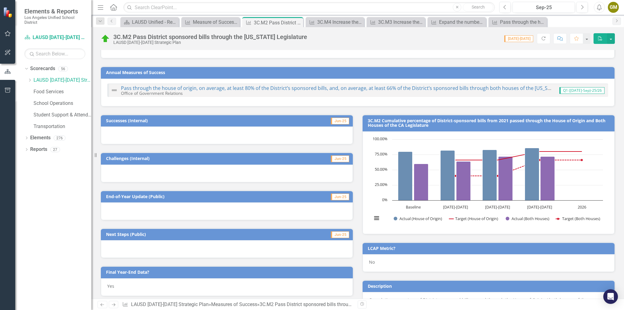
scroll to position [0, 0]
